Goal: Task Accomplishment & Management: Complete application form

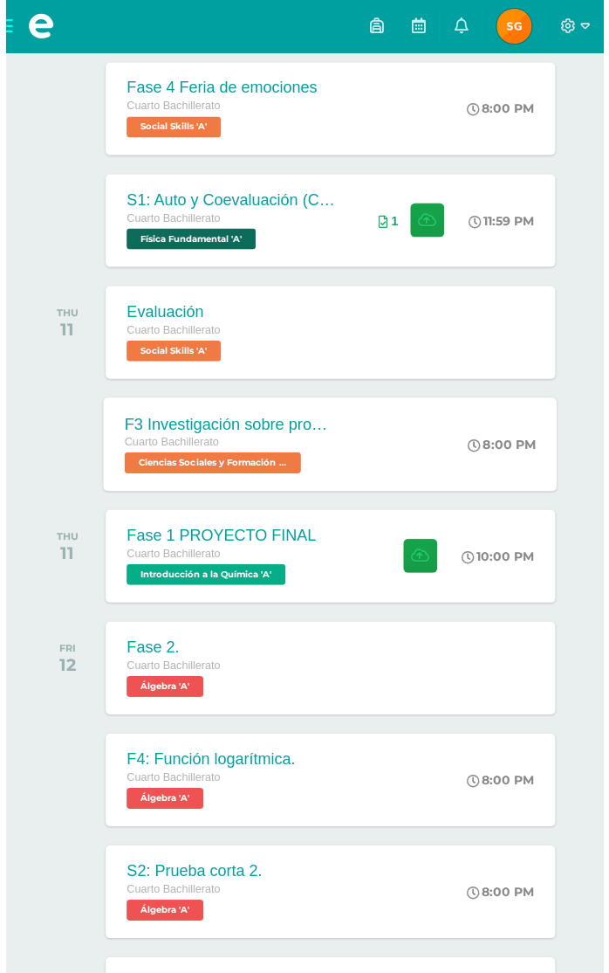
scroll to position [542, 0]
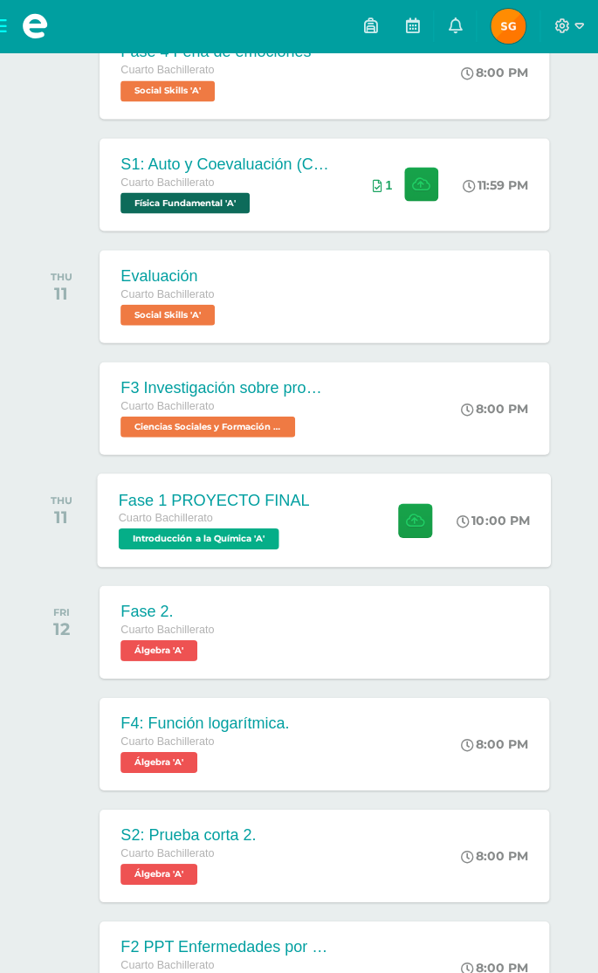
click at [245, 508] on div "Fase 1 PROYECTO FINAL" at bounding box center [214, 499] width 191 height 18
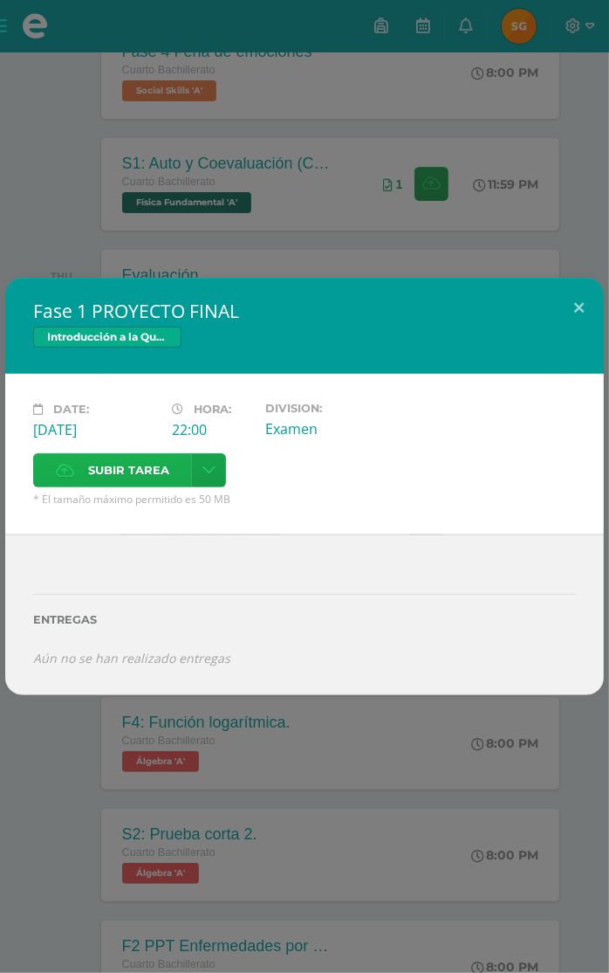
click at [125, 455] on span "Subir tarea" at bounding box center [128, 470] width 81 height 32
click at [0, 0] on input "Subir tarea" at bounding box center [0, 0] width 0 height 0
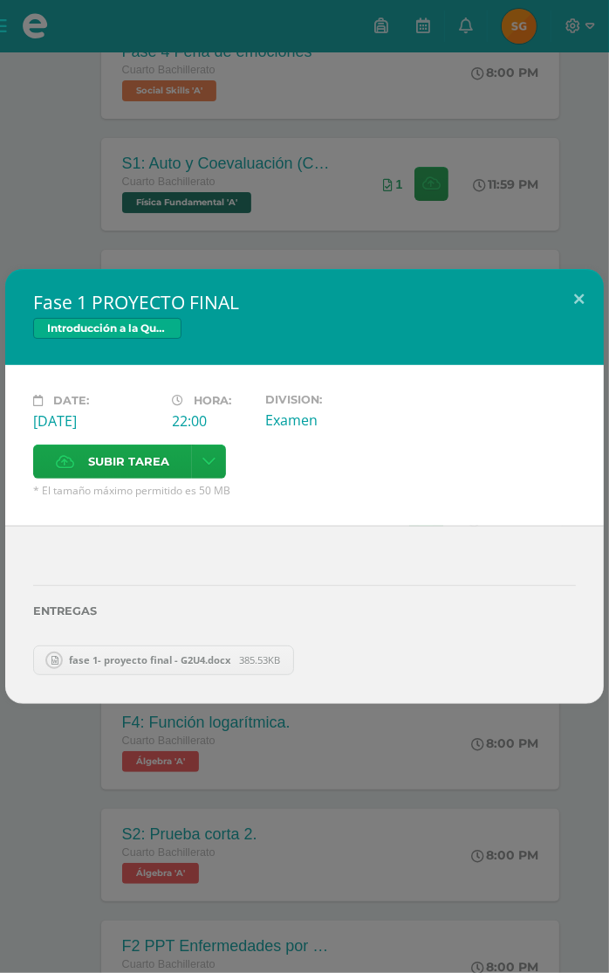
click at [122, 421] on div "[DATE]" at bounding box center [96, 420] width 126 height 19
click at [113, 470] on span "Subir tarea" at bounding box center [128, 461] width 81 height 32
click at [0, 0] on input "Subir tarea" at bounding box center [0, 0] width 0 height 0
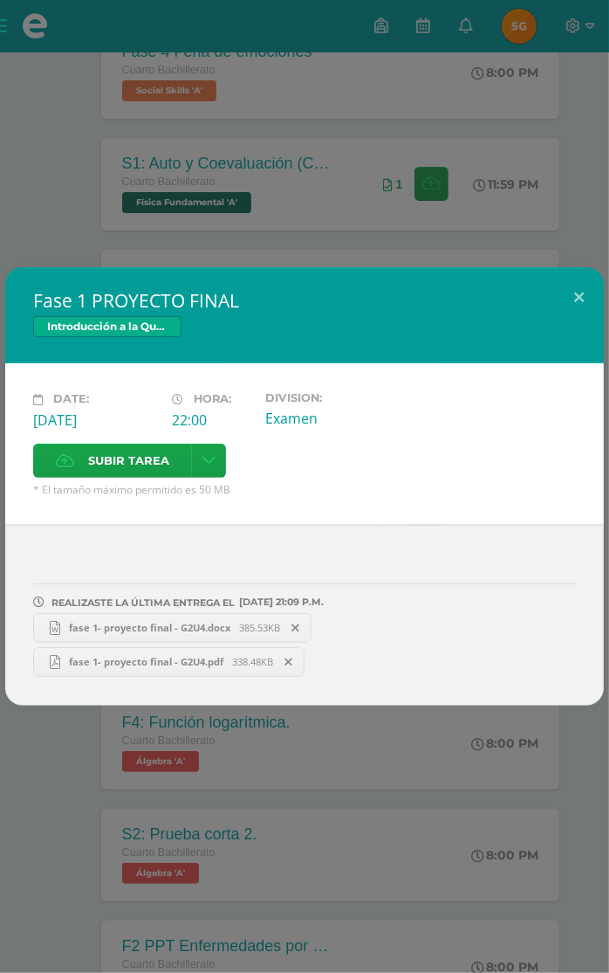
click at [299, 626] on icon at bounding box center [296, 628] width 8 height 12
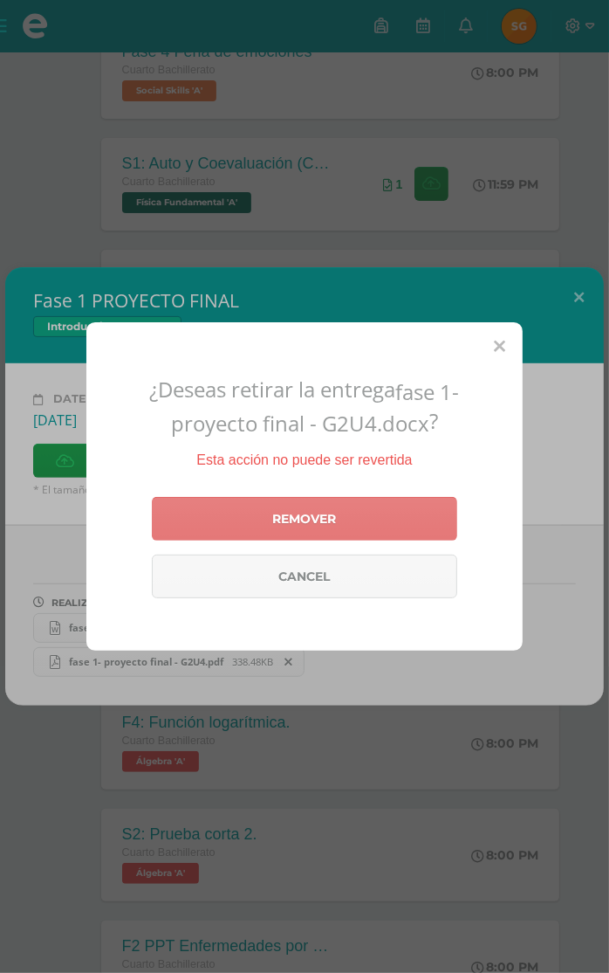
click at [335, 532] on link "Remover" at bounding box center [305, 519] width 306 height 44
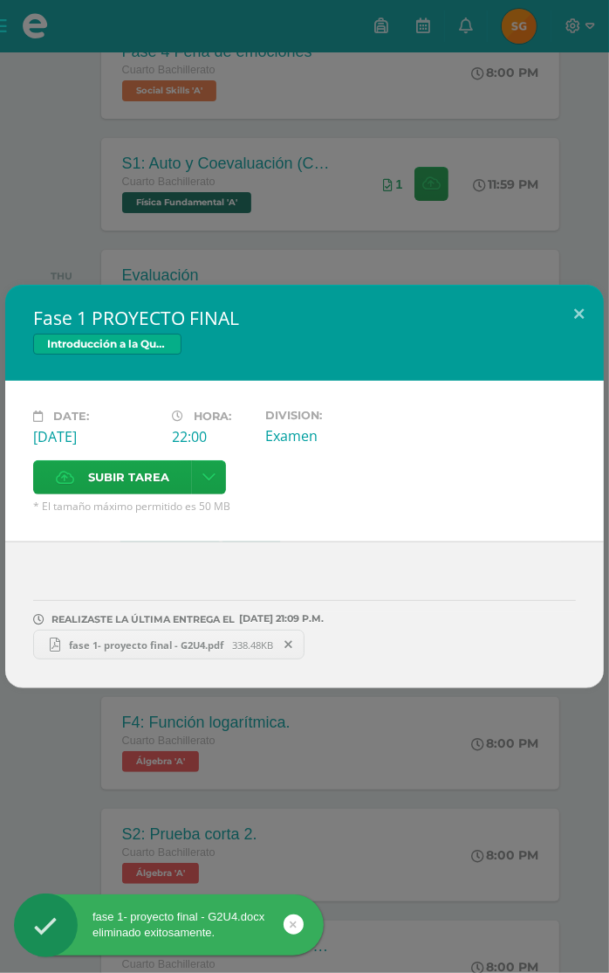
click at [335, 531] on div "Date: Thursday 11 de September Hora: 22:00 Division: Examen Subir tarea Cancel" at bounding box center [304, 461] width 599 height 161
click at [584, 308] on button at bounding box center [579, 314] width 50 height 59
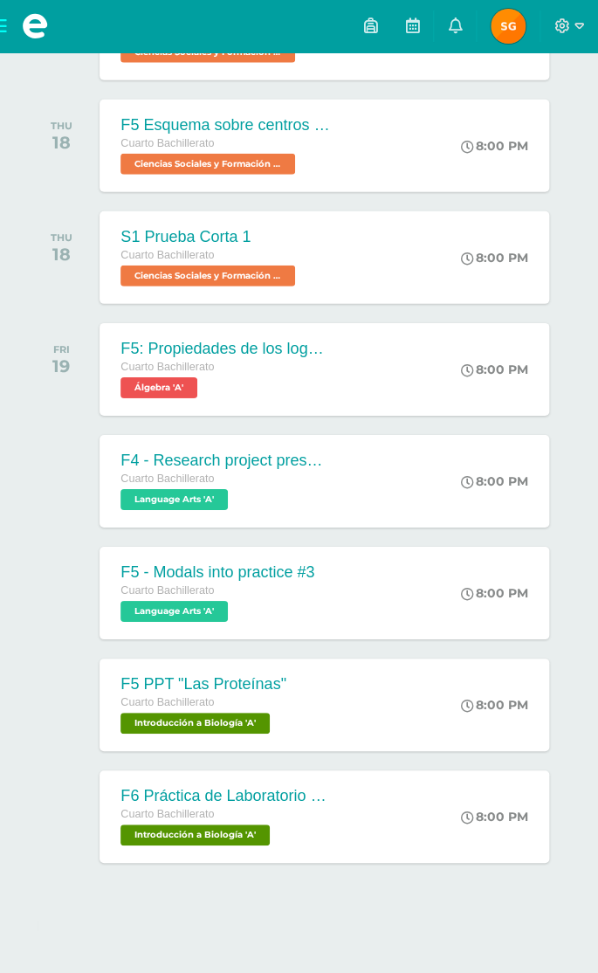
scroll to position [2236, 0]
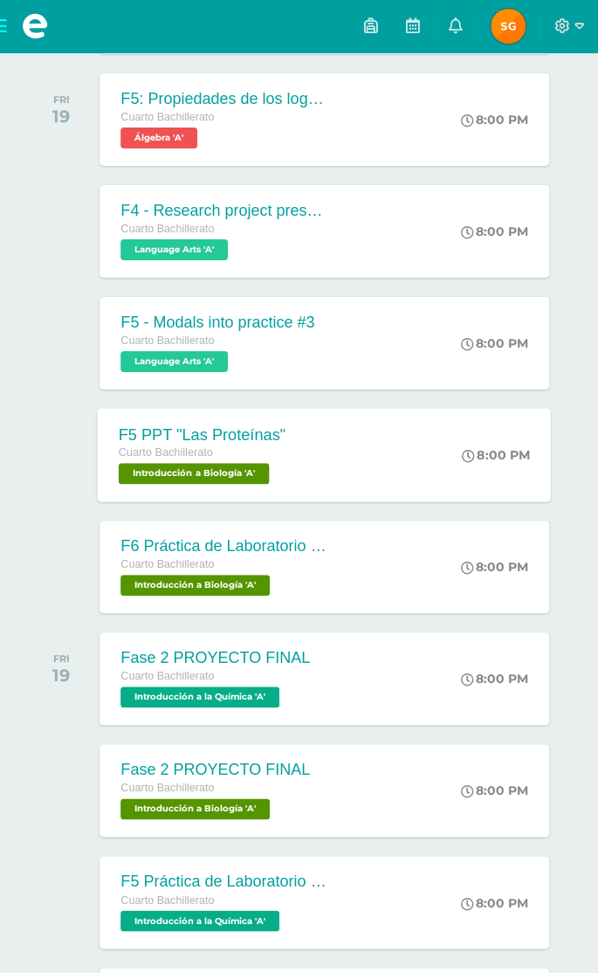
click at [276, 463] on div "Cuarto Bachillerato" at bounding box center [202, 452] width 167 height 19
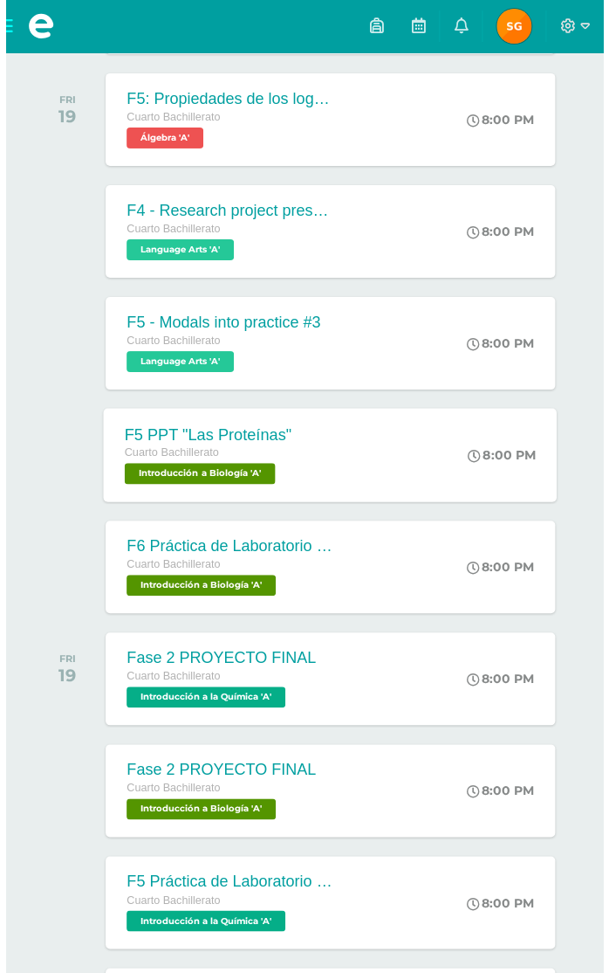
scroll to position [2302, 0]
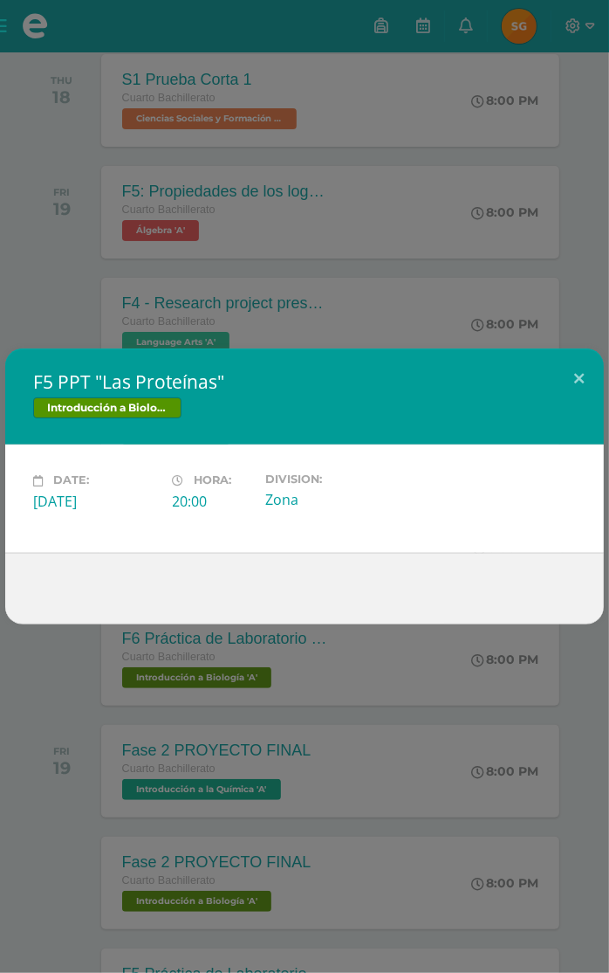
click at [222, 645] on div "F5 PPT "Las Proteínas" Introducción a Biología Date: Friday 19 de September Hor…" at bounding box center [304, 486] width 609 height 973
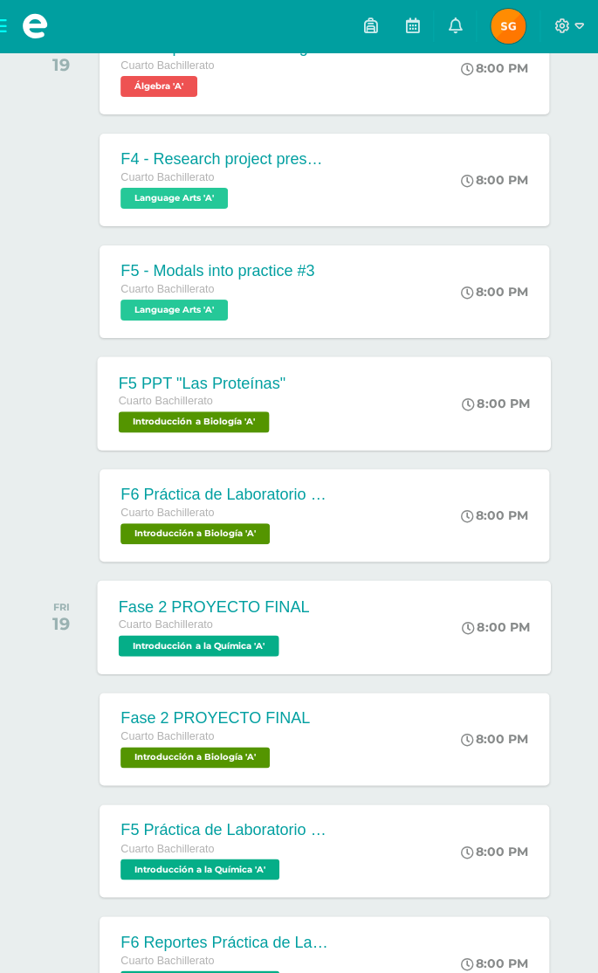
scroll to position [2554, 0]
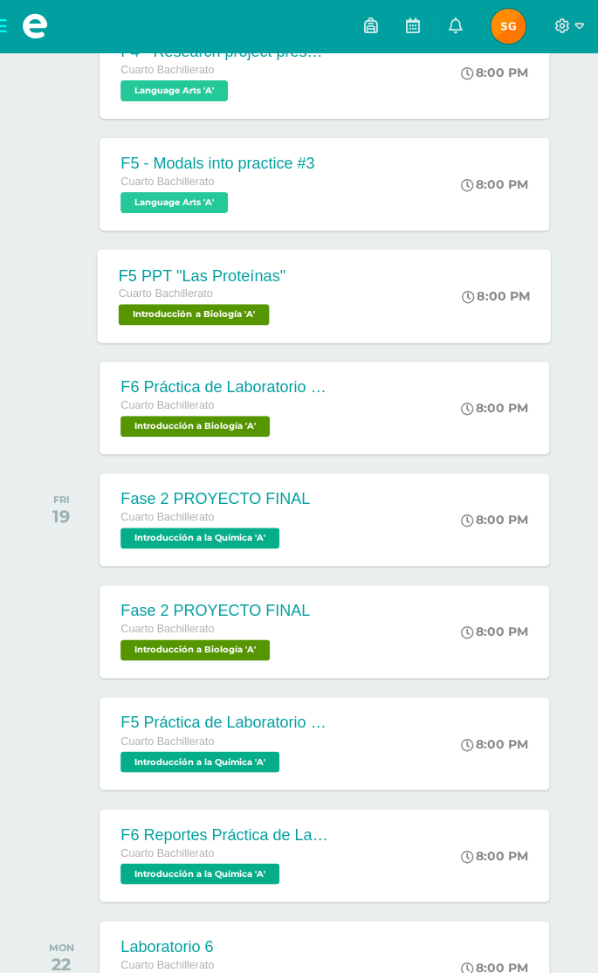
click at [195, 436] on div "SEPTEMBER WED 10 Fase 1 Cuarto Bachillerato Ciencias Sociales y Formación Ciuda…" at bounding box center [299, 813] width 528 height 6134
click at [199, 411] on span "Cuarto Bachillerato" at bounding box center [166, 405] width 94 height 12
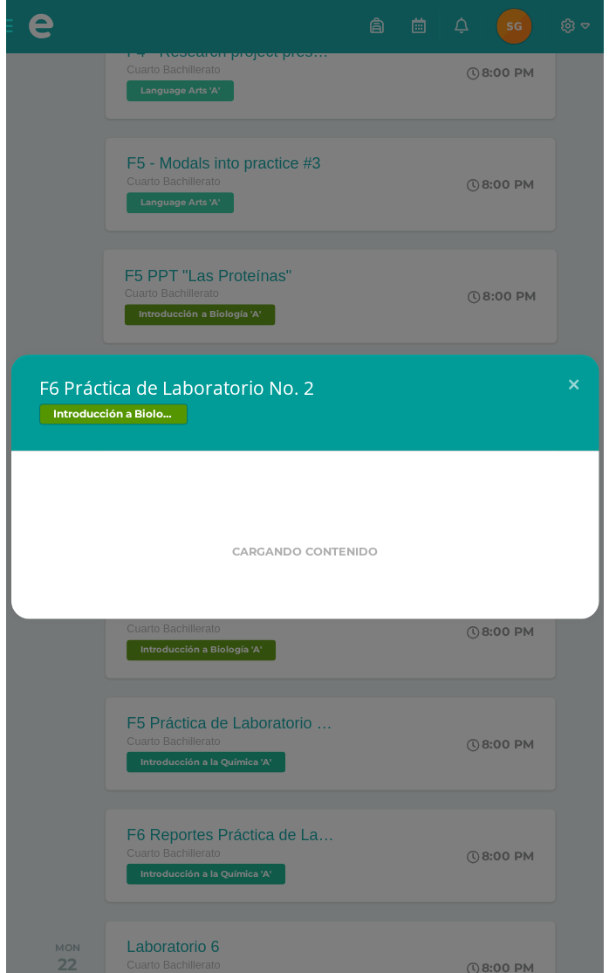
scroll to position [2461, 0]
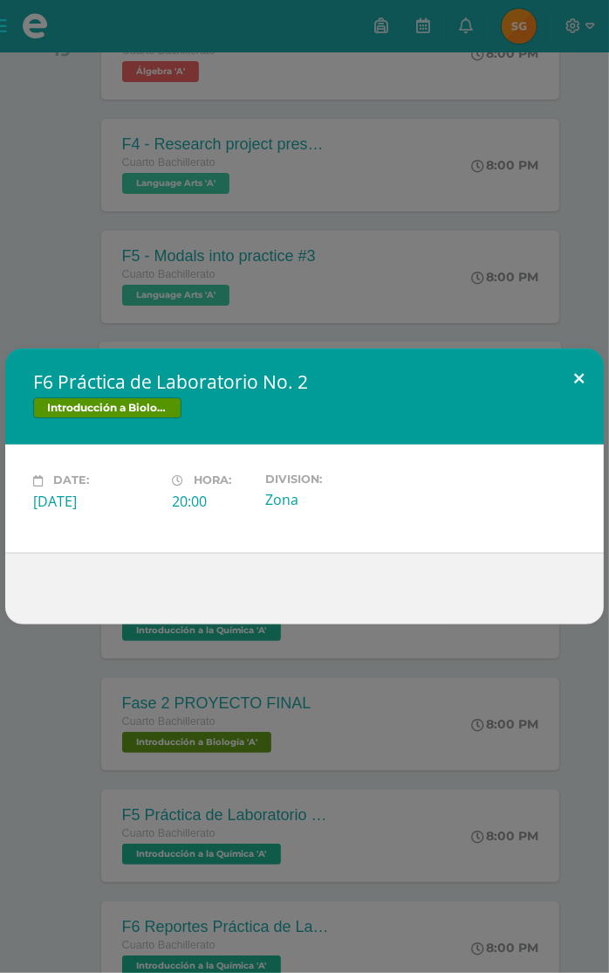
click at [574, 383] on button at bounding box center [579, 377] width 50 height 59
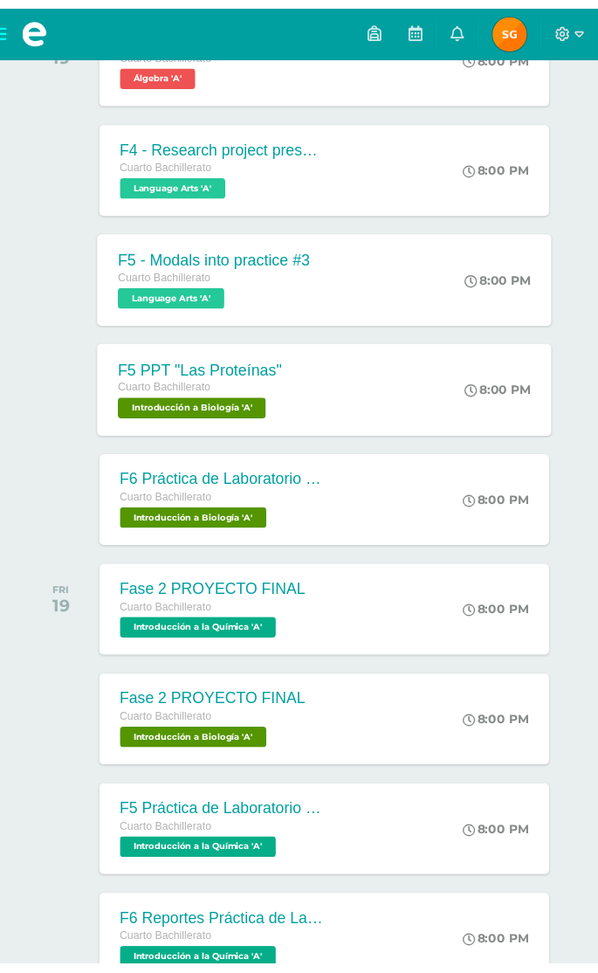
scroll to position [2554, 0]
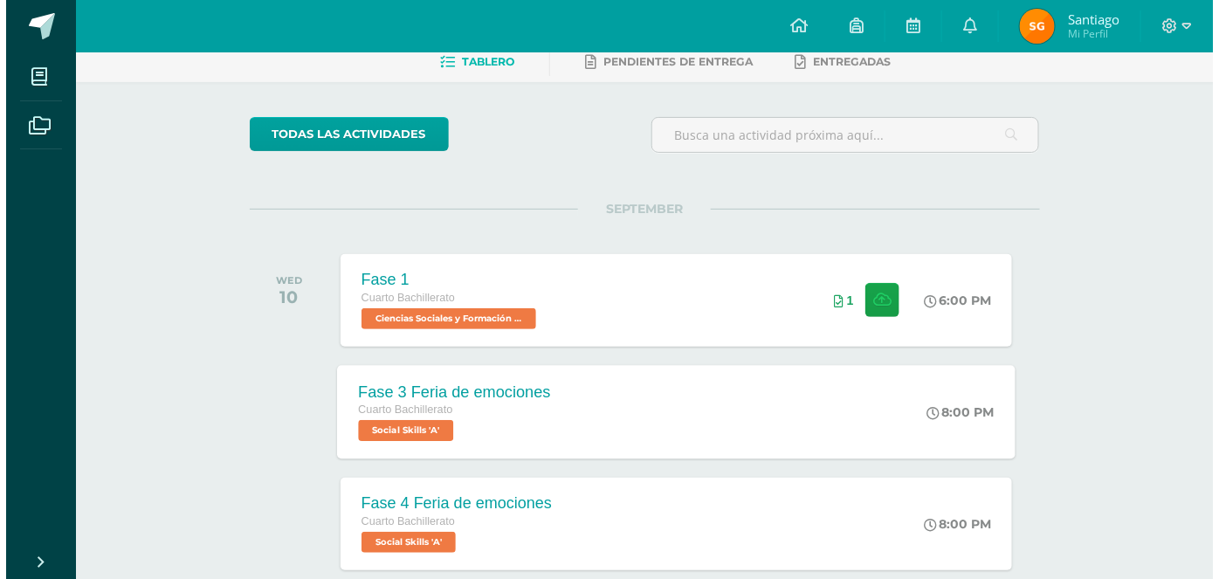
scroll to position [158, 0]
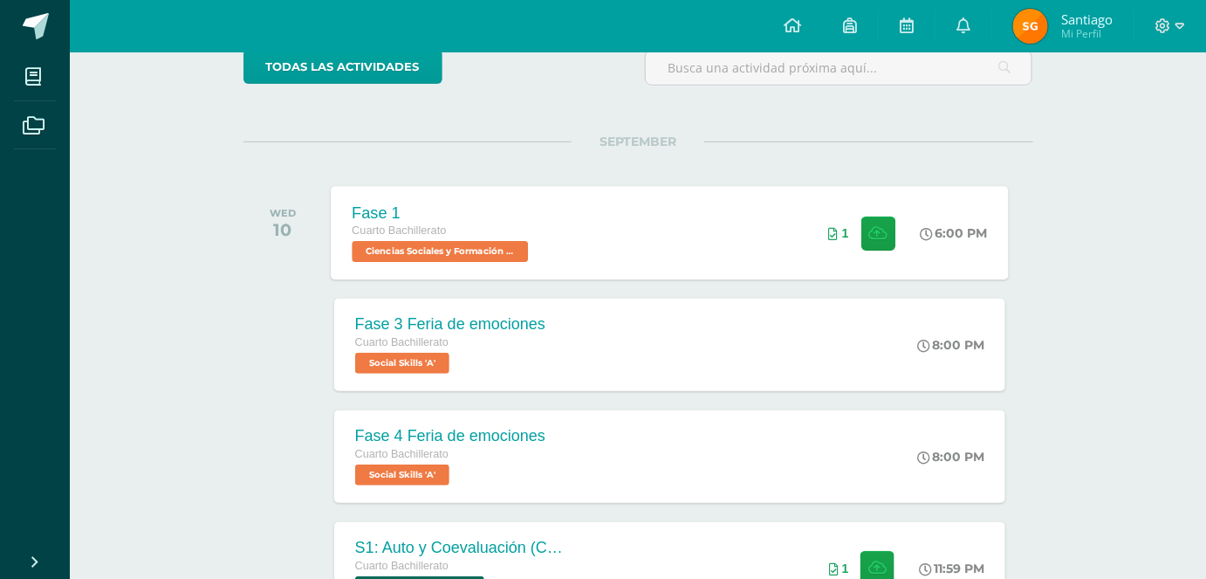
click at [464, 215] on div "Fase 1" at bounding box center [442, 212] width 181 height 18
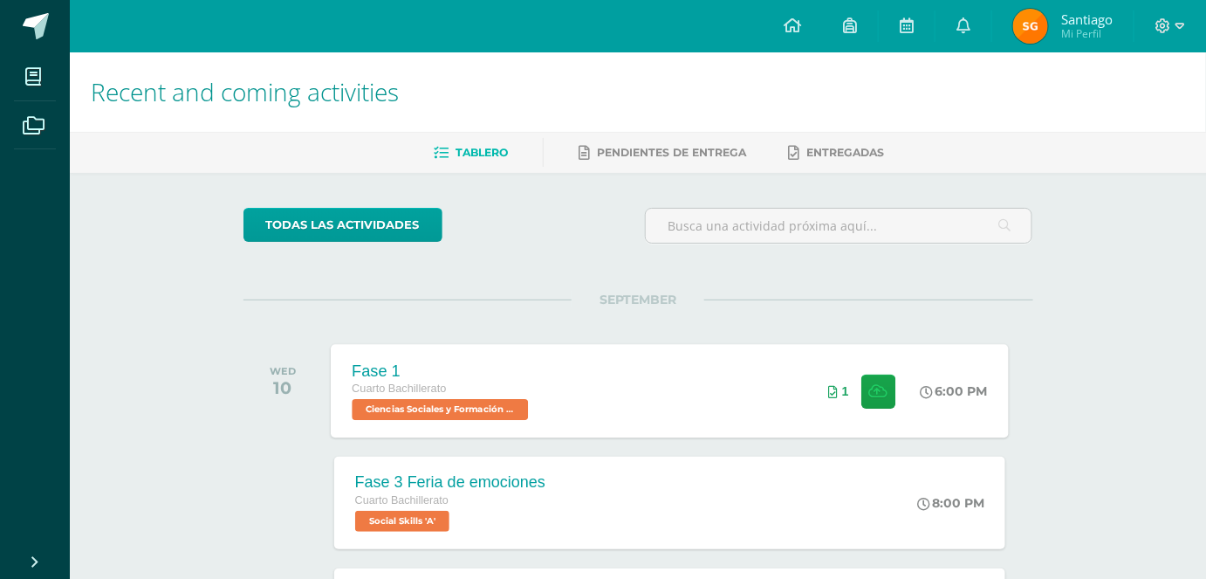
click at [379, 399] on span "Ciencias Sociales y Formación Ciudadana 'A'" at bounding box center [440, 409] width 176 height 21
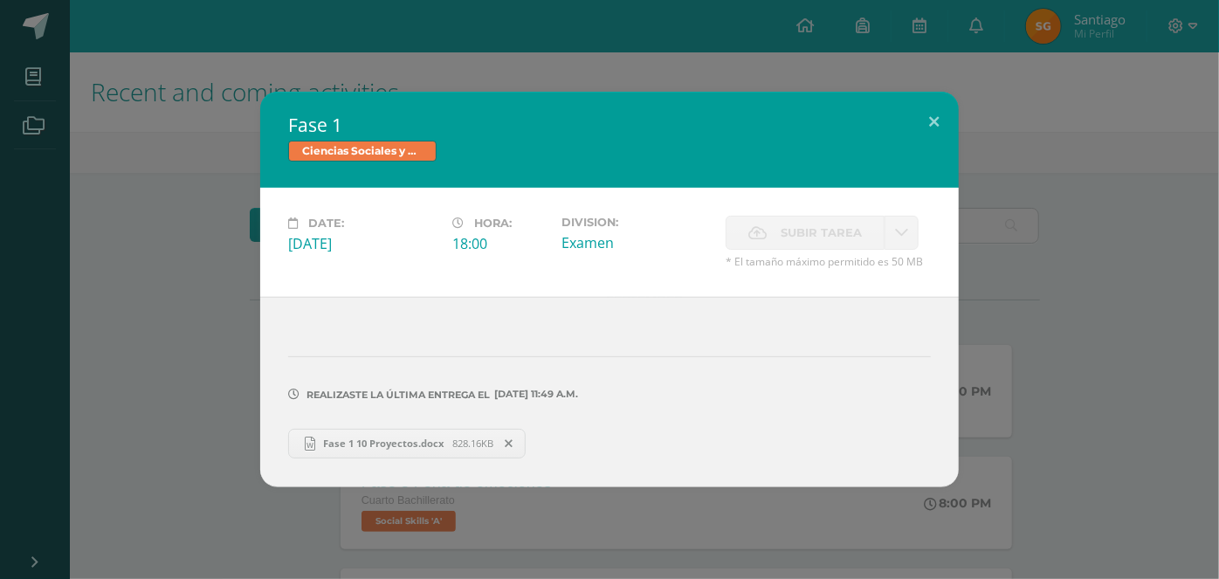
click at [360, 145] on span "Ciencias Sociales y Formación Ciudadana" at bounding box center [362, 151] width 148 height 21
click at [360, 148] on span "Ciencias Sociales y Formación Ciudadana" at bounding box center [362, 151] width 148 height 21
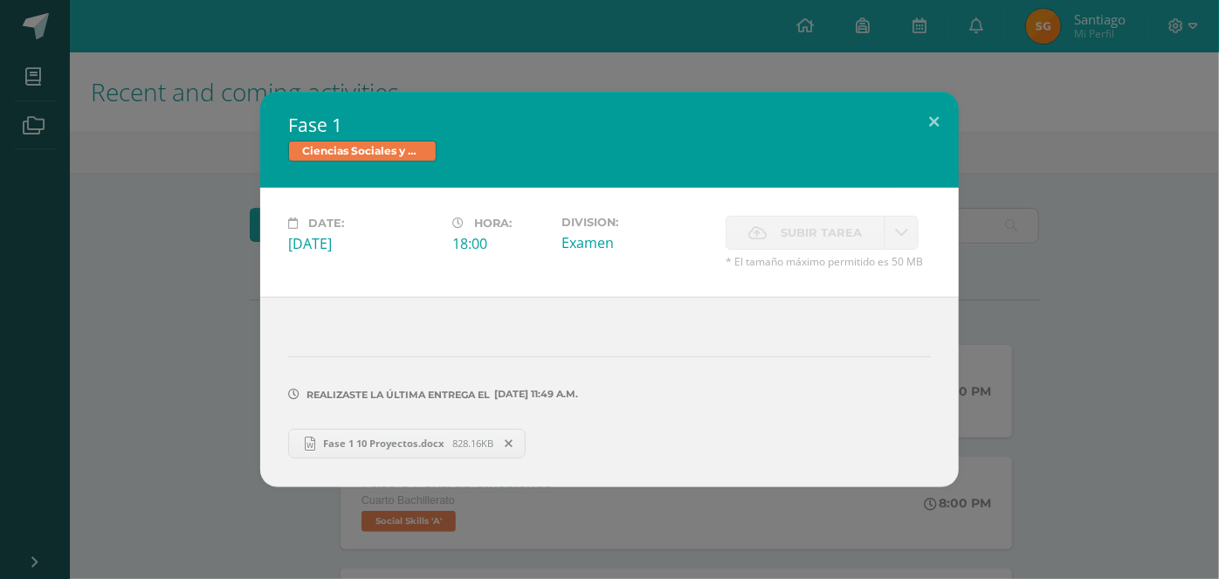
click at [360, 148] on span "Ciencias Sociales y Formación Ciudadana" at bounding box center [362, 151] width 148 height 21
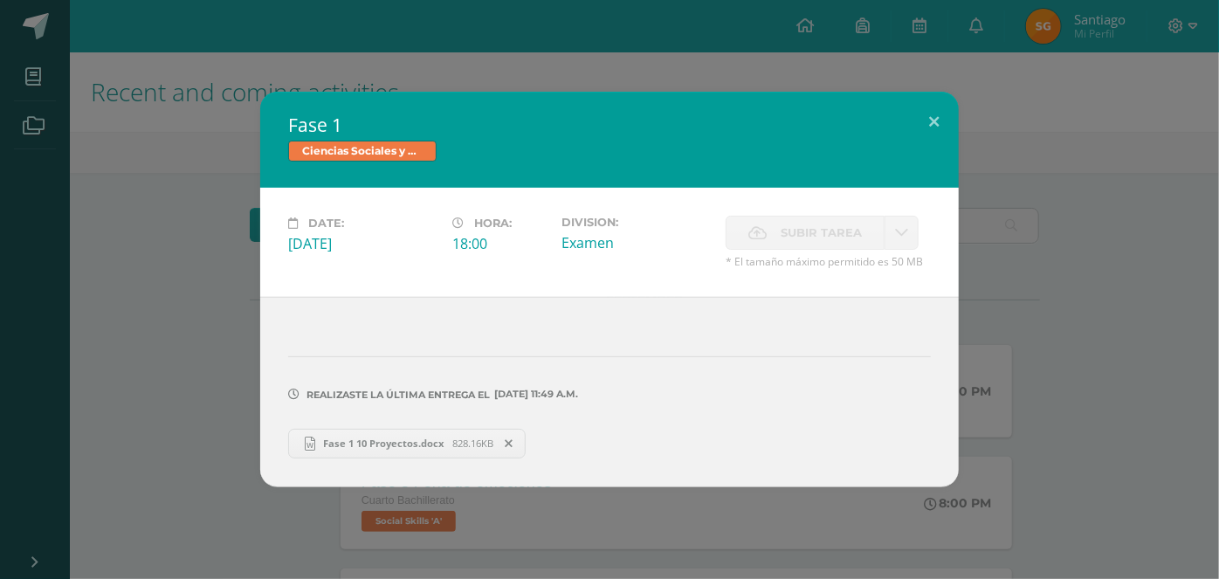
click at [360, 148] on span "Ciencias Sociales y Formación Ciudadana" at bounding box center [362, 151] width 148 height 21
click at [940, 111] on button at bounding box center [934, 121] width 50 height 59
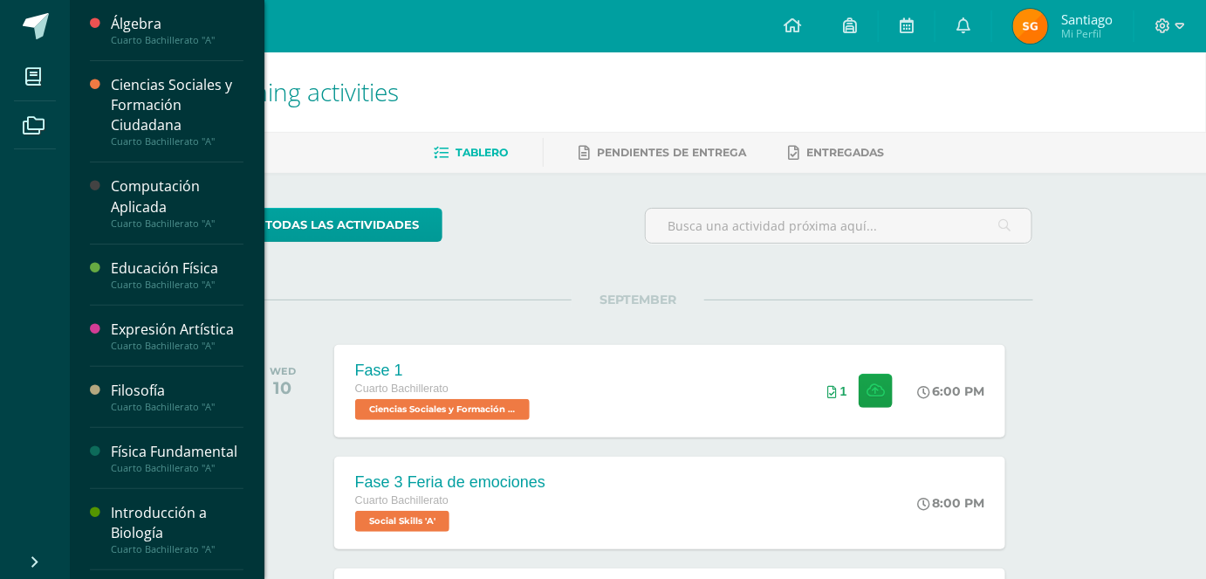
click at [144, 107] on div "Ciencias Sociales y Formación Ciudadana" at bounding box center [177, 105] width 133 height 60
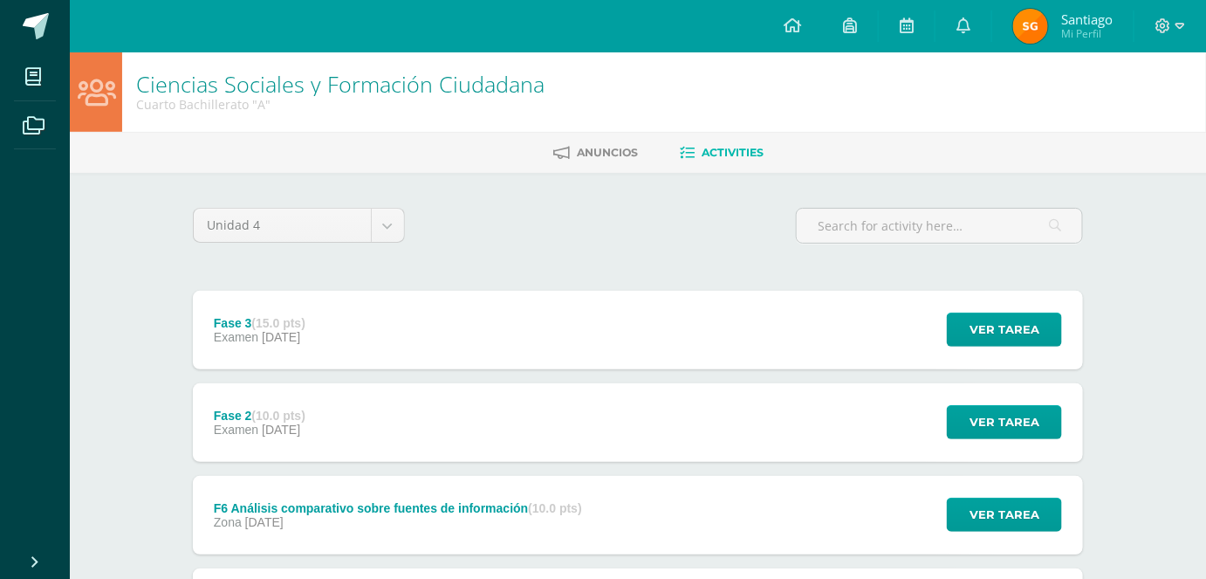
click at [298, 433] on span "[DATE]" at bounding box center [281, 430] width 38 height 14
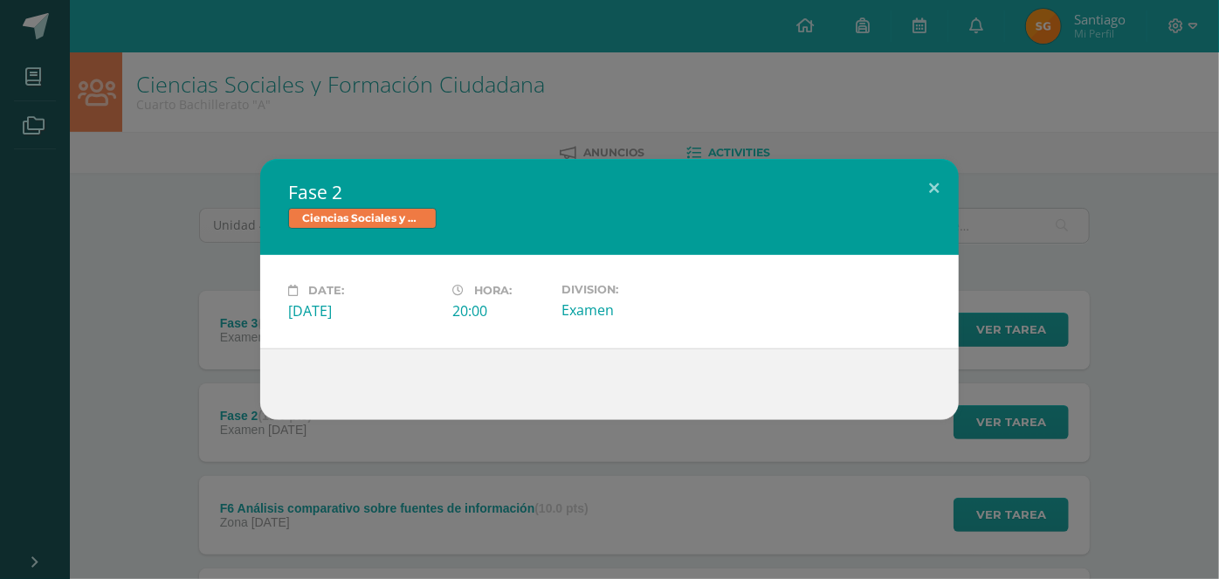
click at [468, 128] on div "Fase 2 Ciencias Sociales y Formación Ciudadana Date: [DATE] Hora: 20:00 Divisio…" at bounding box center [609, 289] width 1219 height 579
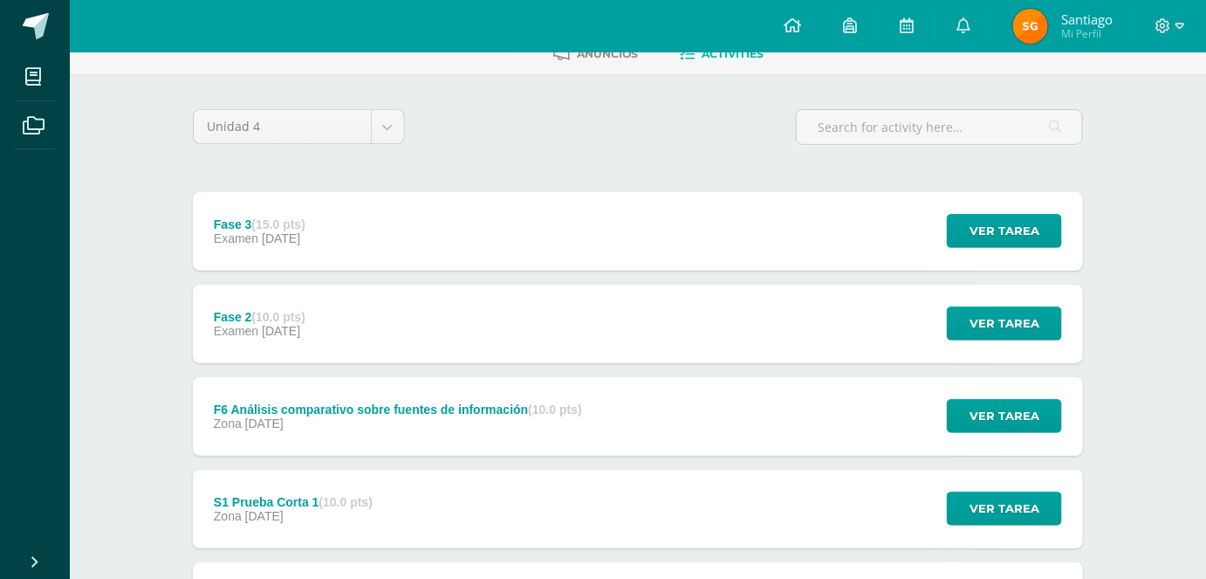
scroll to position [237, 0]
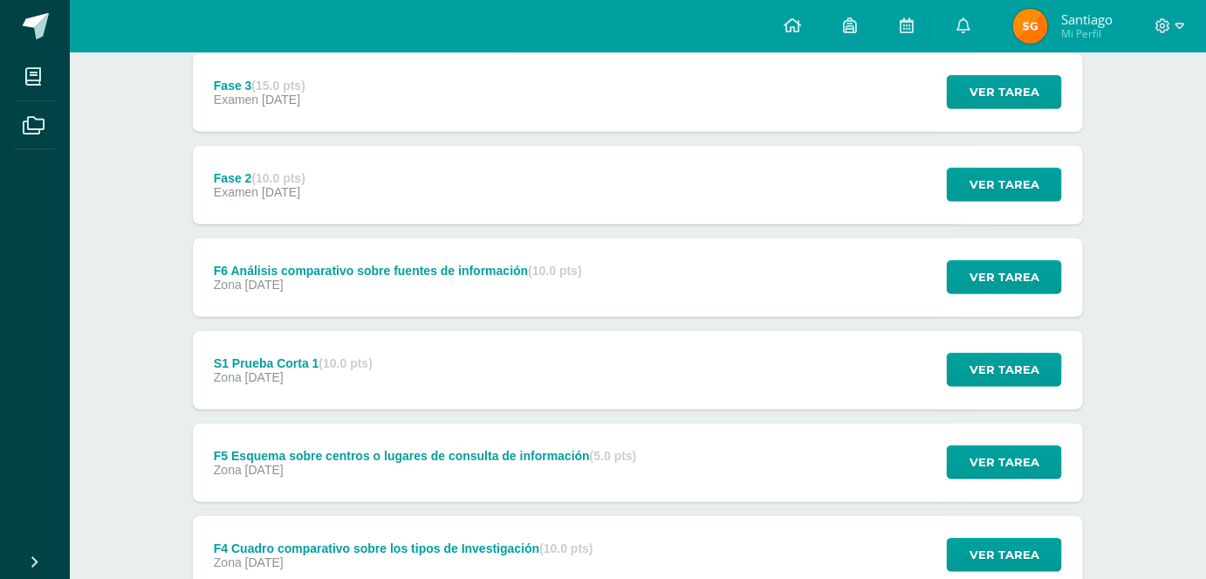
click at [441, 241] on div "F6 Análisis comparativo sobre fuentes de información (10.0 pts) Zona [DATE]" at bounding box center [398, 277] width 410 height 79
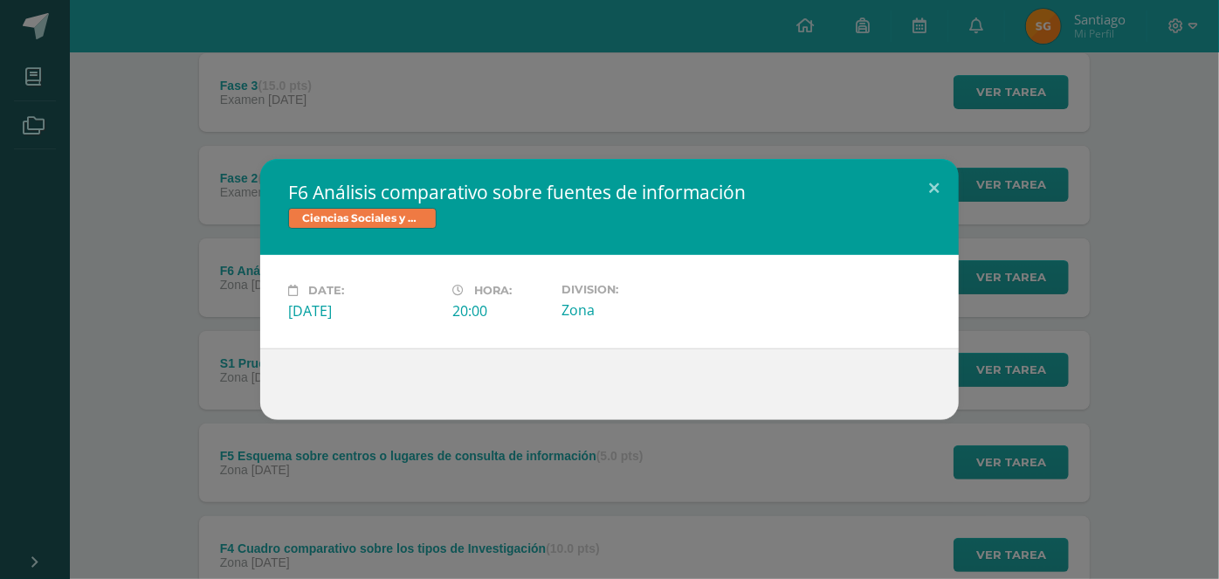
click at [84, 261] on div "F6 Análisis comparativo sobre fuentes de información Ciencias Sociales y Formac…" at bounding box center [609, 289] width 1205 height 261
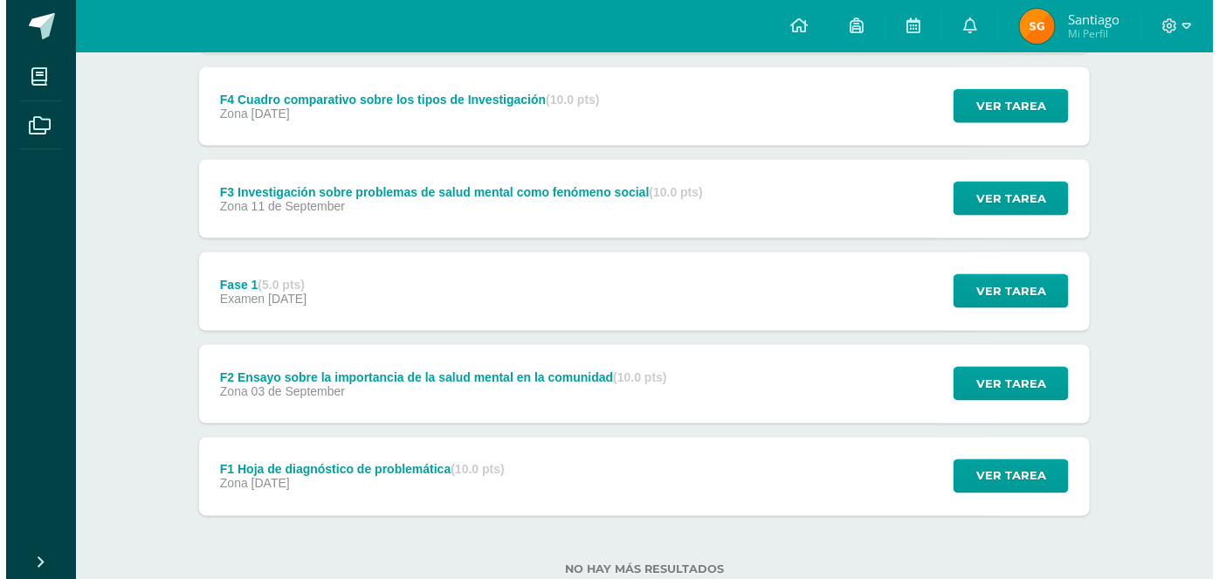
scroll to position [714, 0]
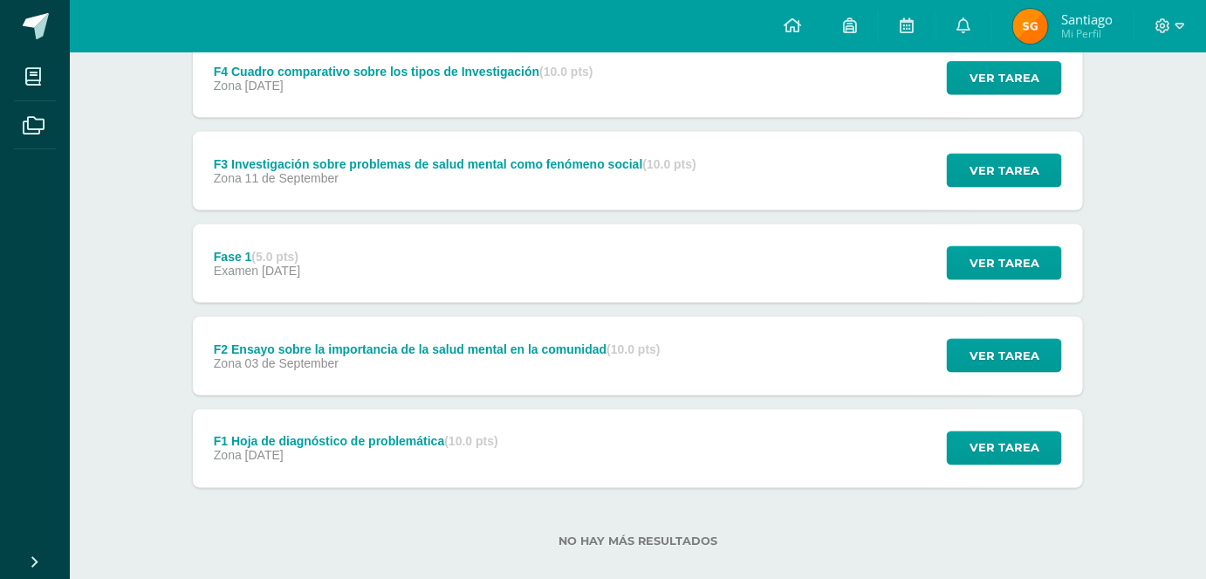
click at [439, 171] on div "Zona [DATE]" at bounding box center [455, 178] width 483 height 14
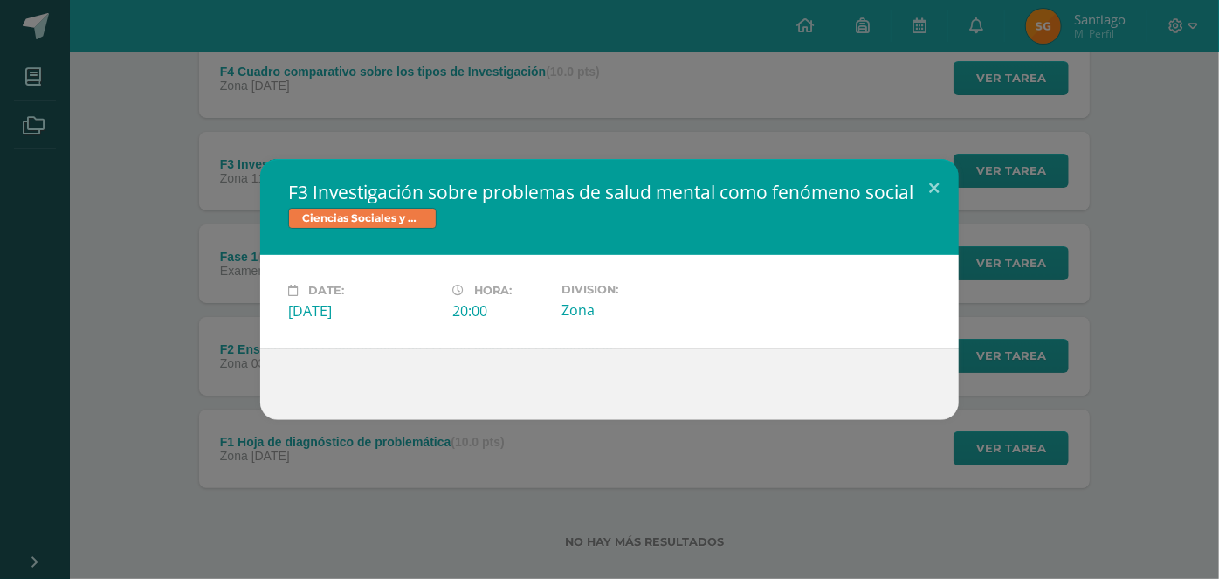
click at [436, 114] on div "F3 Investigación sobre problemas de salud mental como fenómeno social Ciencias …" at bounding box center [609, 289] width 1219 height 579
